Goal: Task Accomplishment & Management: Manage account settings

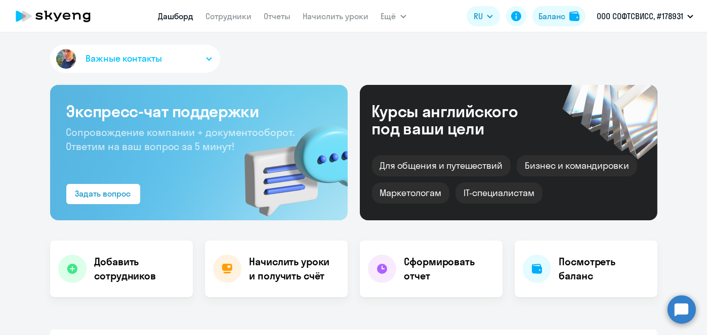
click at [338, 18] on link "Начислить уроки" at bounding box center [336, 16] width 66 height 10
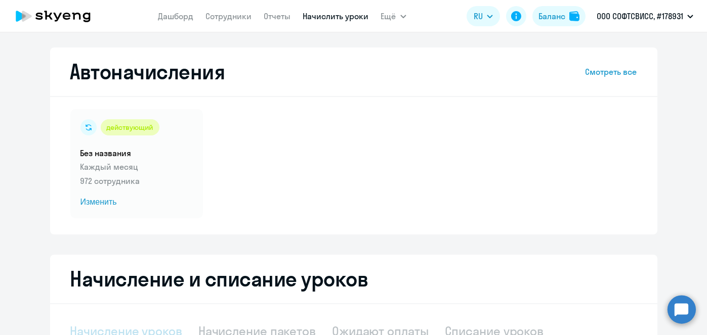
scroll to position [213, 0]
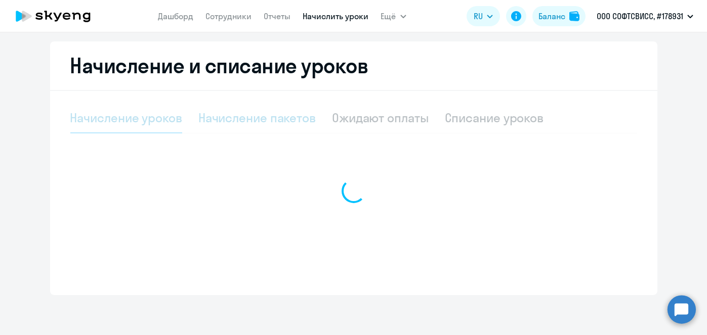
select select "10"
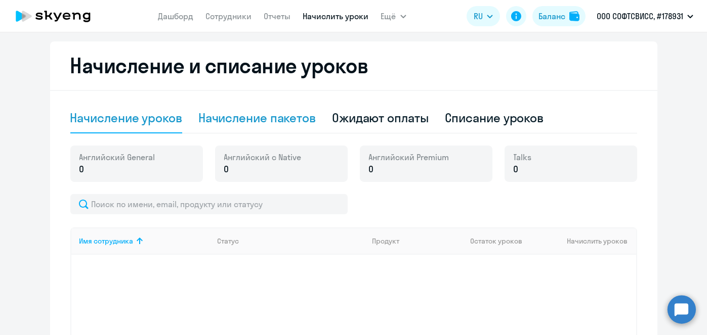
click at [287, 127] on div "Начисление пакетов" at bounding box center [256, 118] width 117 height 30
select select "10"
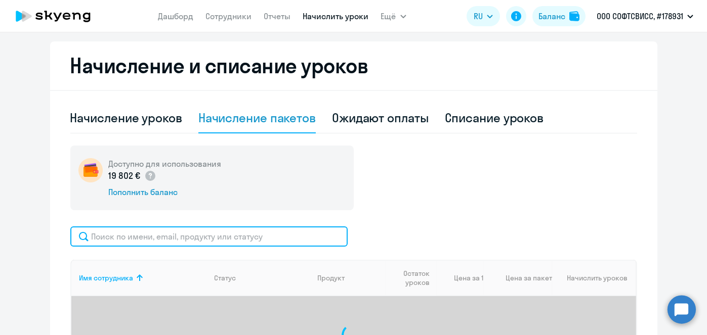
click at [290, 235] on input "text" at bounding box center [208, 237] width 277 height 20
paste input "Palianskikh"
type input "Palianskikh"
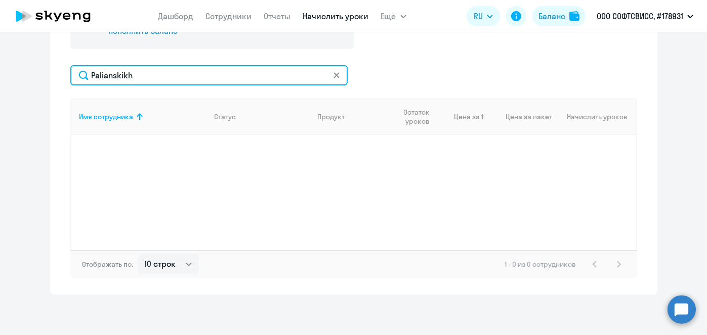
scroll to position [109, 0]
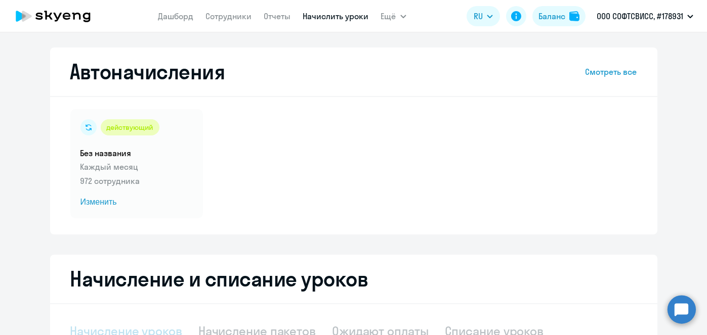
scroll to position [213, 0]
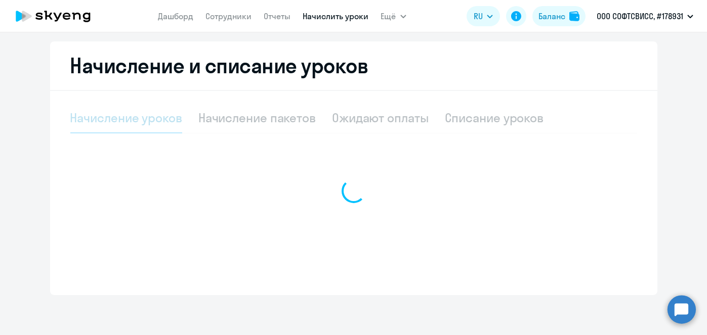
select select "10"
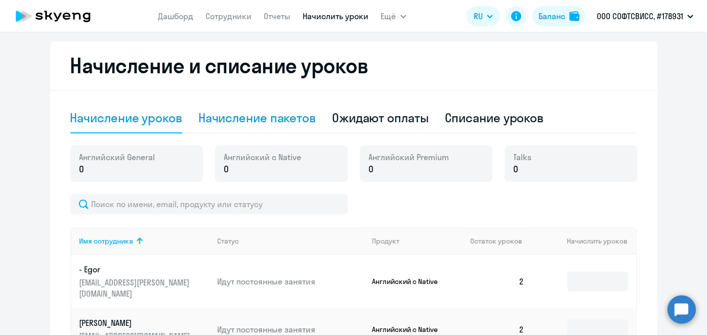
click at [294, 119] on div "Начисление пакетов" at bounding box center [256, 118] width 117 height 16
select select "10"
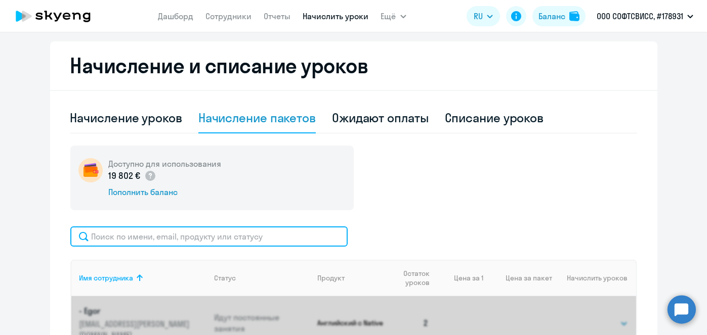
click at [291, 232] on input "text" at bounding box center [208, 237] width 277 height 20
paste input "Palianskikh"
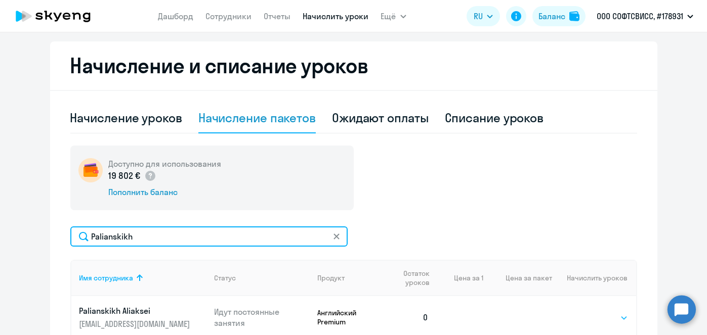
type input "Palianskikh"
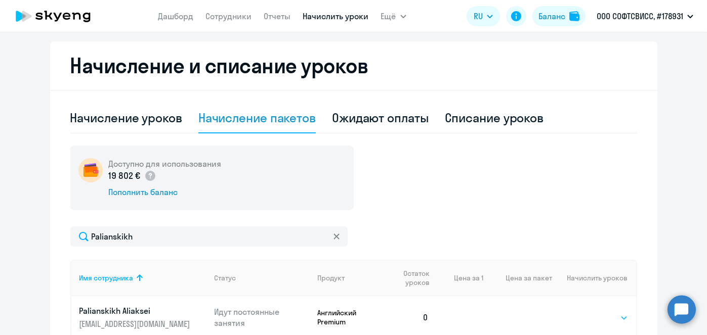
click at [611, 319] on select "Выбрать 8 16 32 64" at bounding box center [606, 318] width 41 height 12
select select "8"
click at [586, 312] on select "Выбрать 8 16 32 64" at bounding box center [606, 318] width 41 height 12
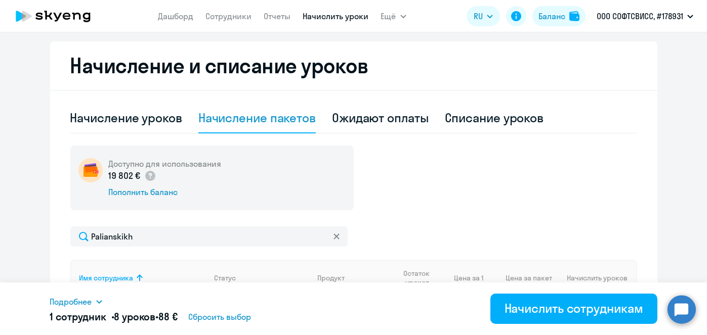
scroll to position [375, 0]
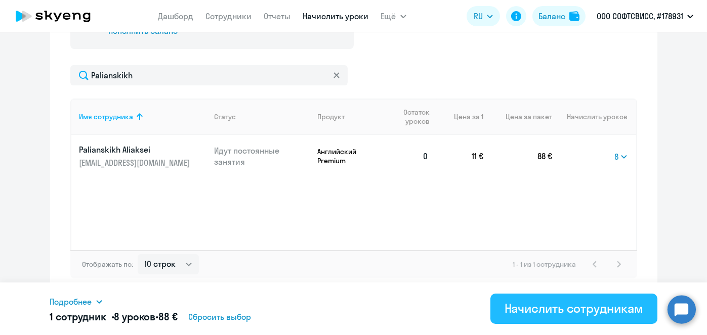
click at [576, 307] on div "Начислить сотрудникам" at bounding box center [573, 308] width 139 height 16
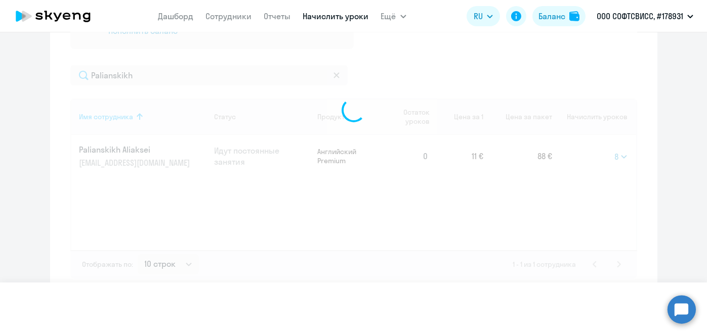
select select
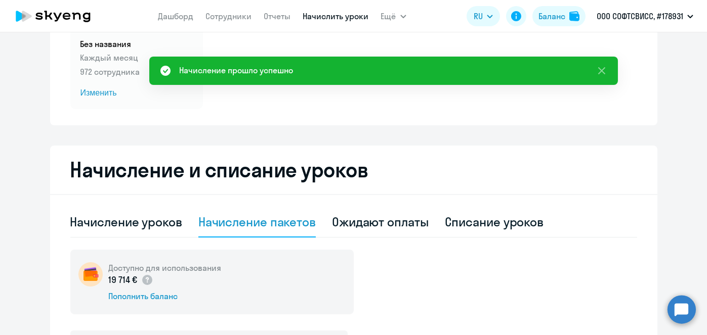
scroll to position [0, 0]
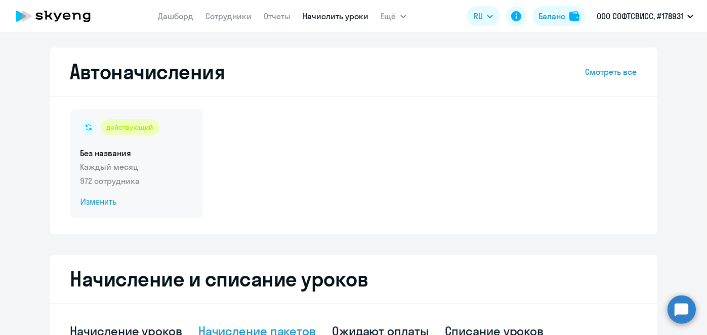
click at [89, 203] on span "Изменить" at bounding box center [136, 202] width 112 height 12
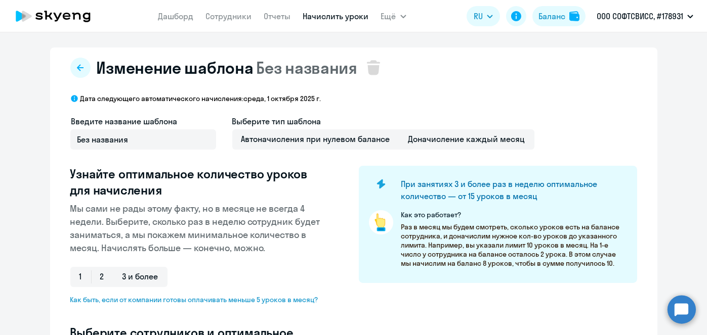
scroll to position [265, 0]
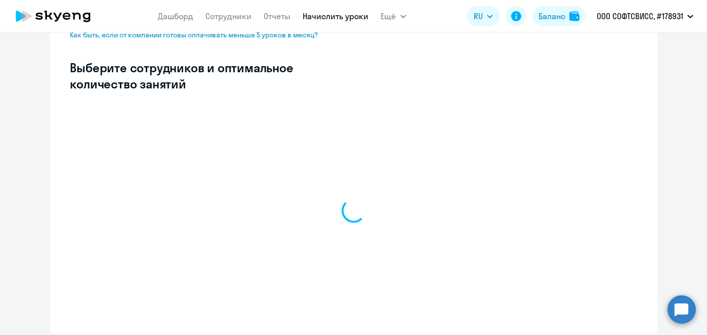
select select "10"
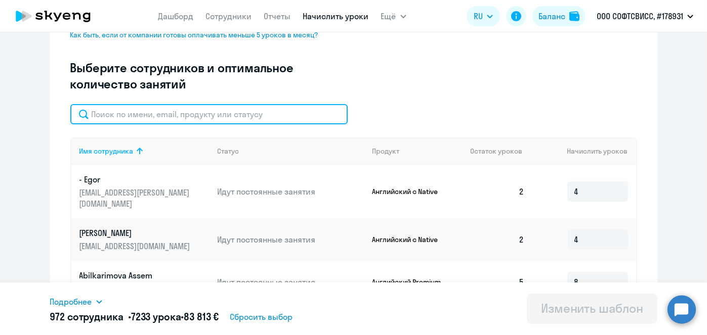
click at [251, 118] on input "text" at bounding box center [208, 114] width 277 height 20
paste input "Palianskikh"
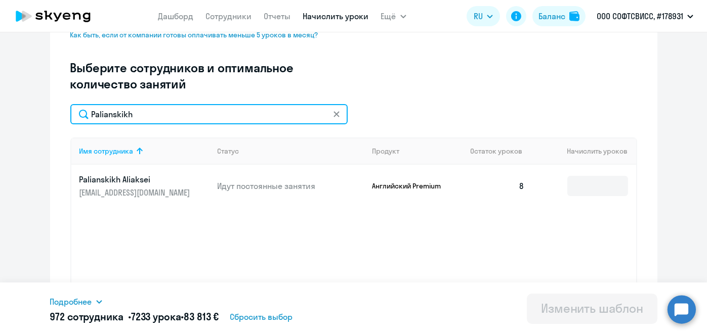
type input "Palianskikh"
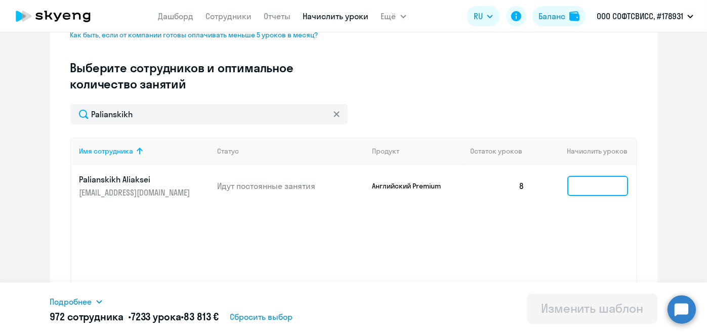
click at [586, 186] on input at bounding box center [597, 186] width 61 height 20
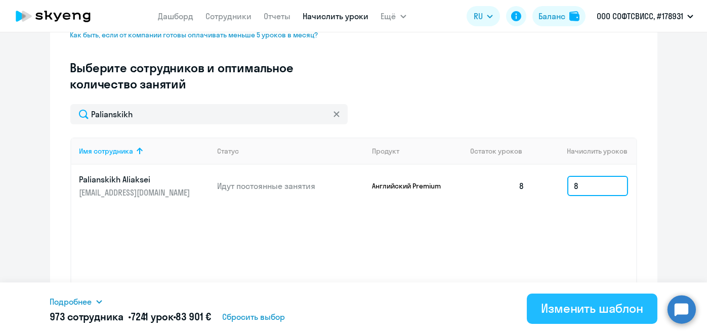
type input "8"
click at [570, 316] on div "Изменить шаблон" at bounding box center [592, 308] width 102 height 16
